Goal: Task Accomplishment & Management: Use online tool/utility

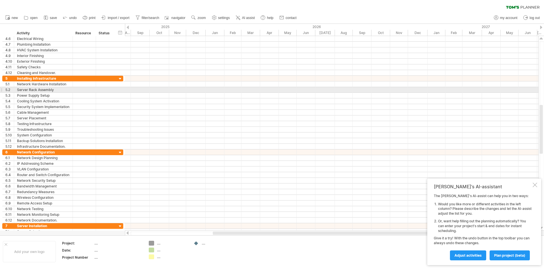
click at [383, 89] on div at bounding box center [332, 90] width 414 height 6
click at [284, 89] on div at bounding box center [332, 90] width 414 height 6
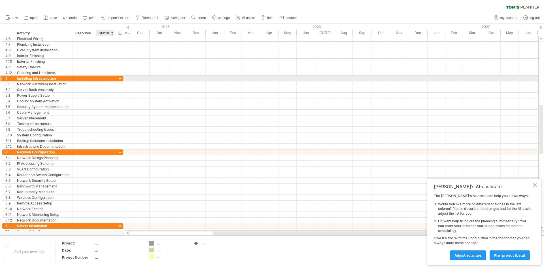
click at [120, 79] on div at bounding box center [120, 78] width 5 height 5
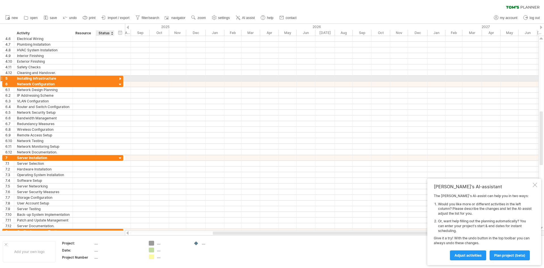
click at [120, 79] on div at bounding box center [120, 78] width 5 height 5
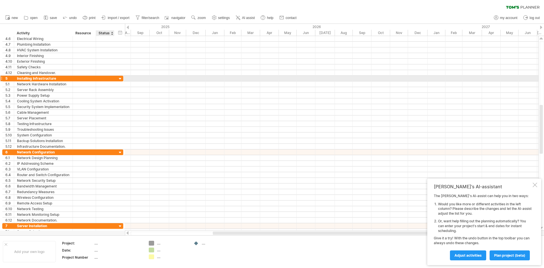
click at [120, 79] on div at bounding box center [120, 78] width 5 height 5
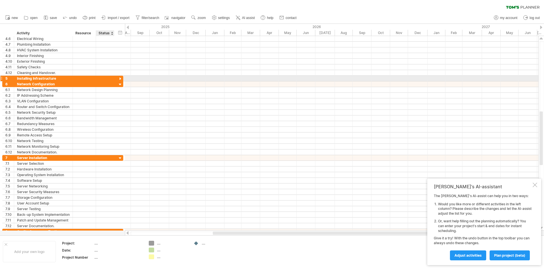
click at [120, 79] on div at bounding box center [120, 78] width 5 height 5
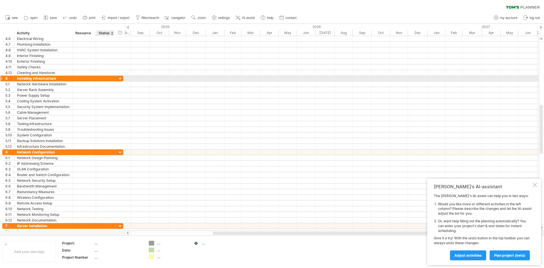
click at [120, 79] on div at bounding box center [120, 78] width 5 height 5
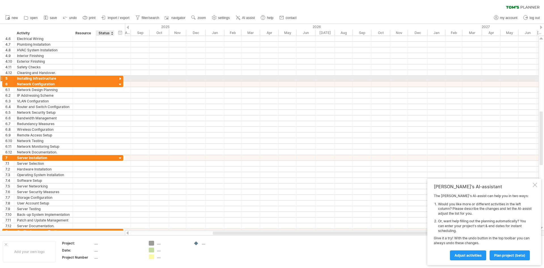
click at [120, 79] on div at bounding box center [120, 78] width 5 height 5
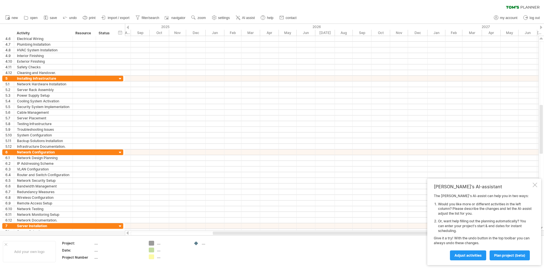
click at [158, 245] on div "...." at bounding box center [172, 243] width 31 height 5
click at [477, 258] on link "Adjust activities" at bounding box center [468, 255] width 36 height 10
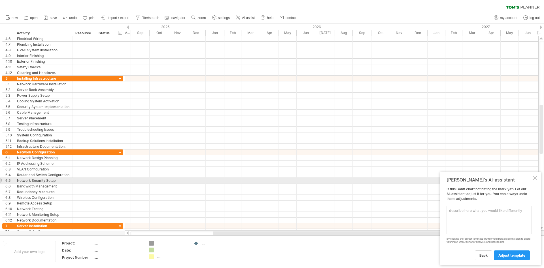
click at [535, 179] on div at bounding box center [535, 178] width 5 height 5
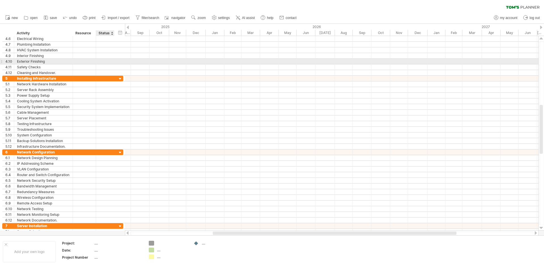
click at [102, 63] on div at bounding box center [105, 61] width 12 height 5
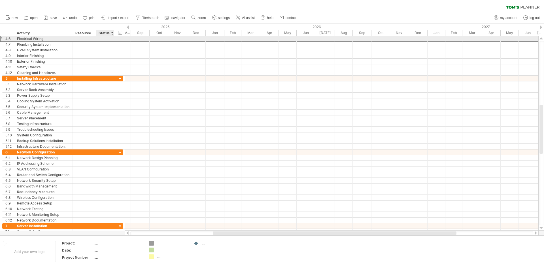
click at [106, 40] on div at bounding box center [105, 38] width 12 height 5
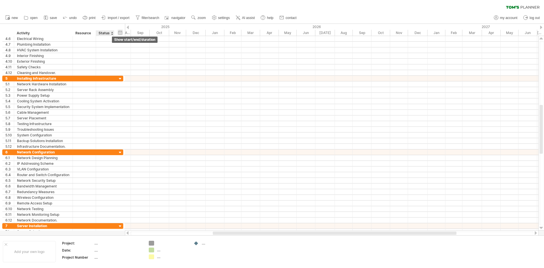
click at [120, 33] on div "hide start/end/duration show start/end/duration" at bounding box center [120, 32] width 5 height 6
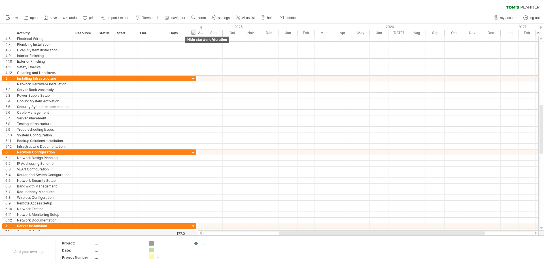
click at [120, 33] on div "Start" at bounding box center [125, 33] width 17 height 6
click at [123, 33] on div "Start" at bounding box center [125, 33] width 17 height 6
click at [69, 16] on link "undo" at bounding box center [70, 17] width 17 height 7
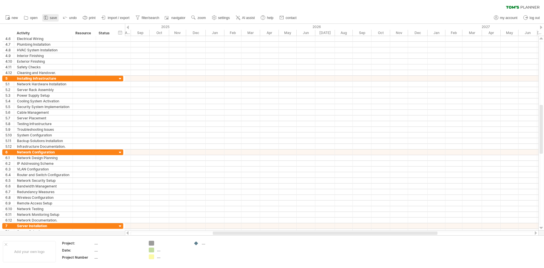
click at [54, 18] on span "save" at bounding box center [53, 18] width 7 height 4
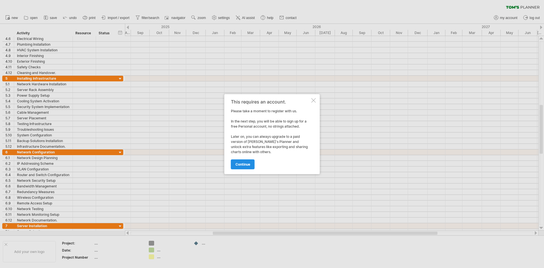
click at [238, 165] on span "continue" at bounding box center [243, 164] width 15 height 4
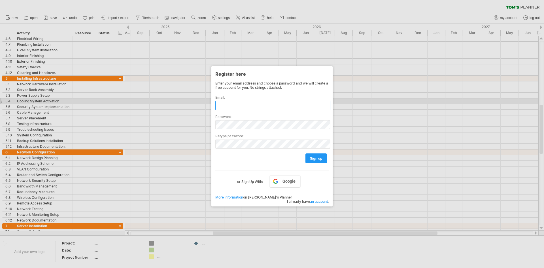
click at [233, 103] on input "text" at bounding box center [272, 105] width 115 height 9
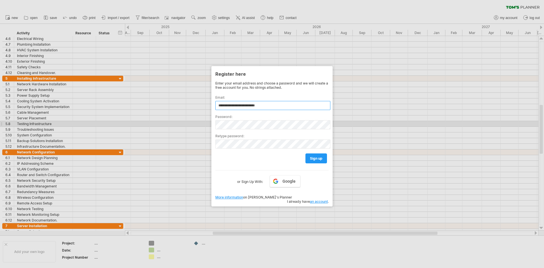
type input "**********"
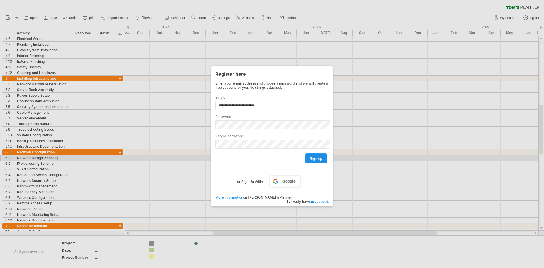
click at [320, 159] on span "sign up" at bounding box center [316, 158] width 12 height 4
